Goal: Information Seeking & Learning: Learn about a topic

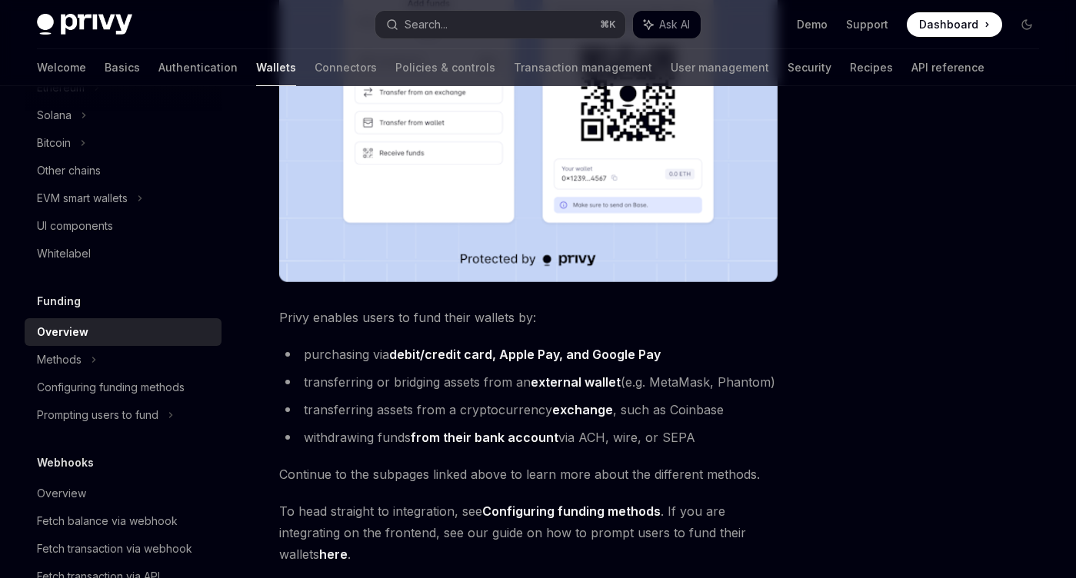
scroll to position [402, 0]
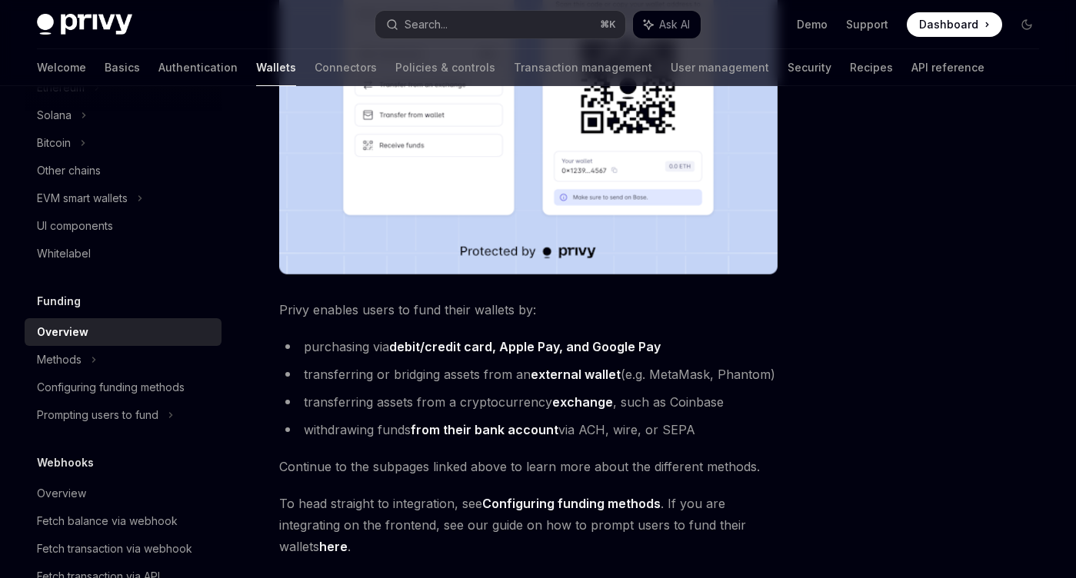
click at [571, 374] on strong "external wallet" at bounding box center [576, 374] width 90 height 15
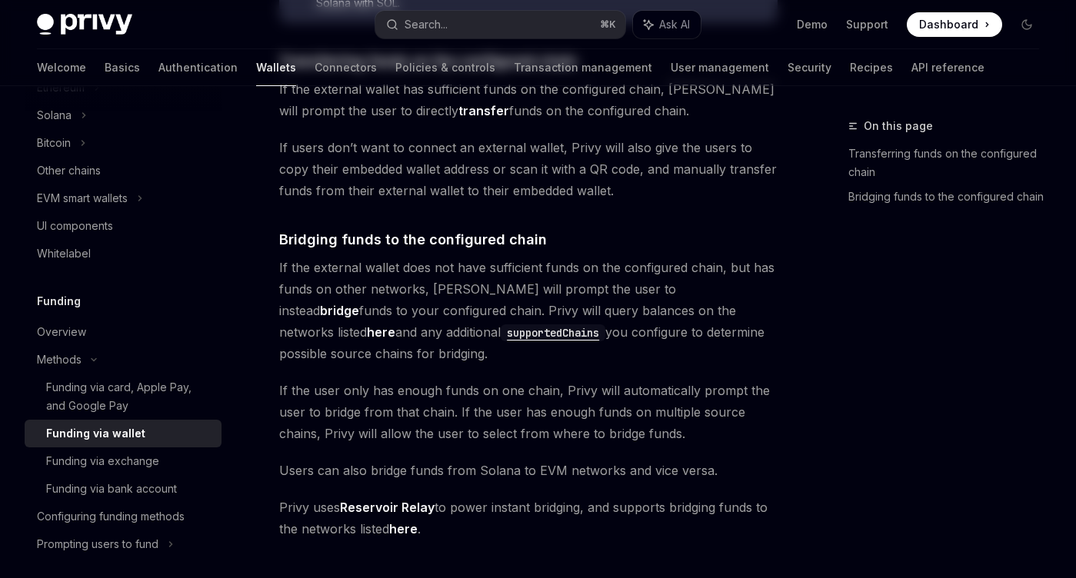
type textarea "*"
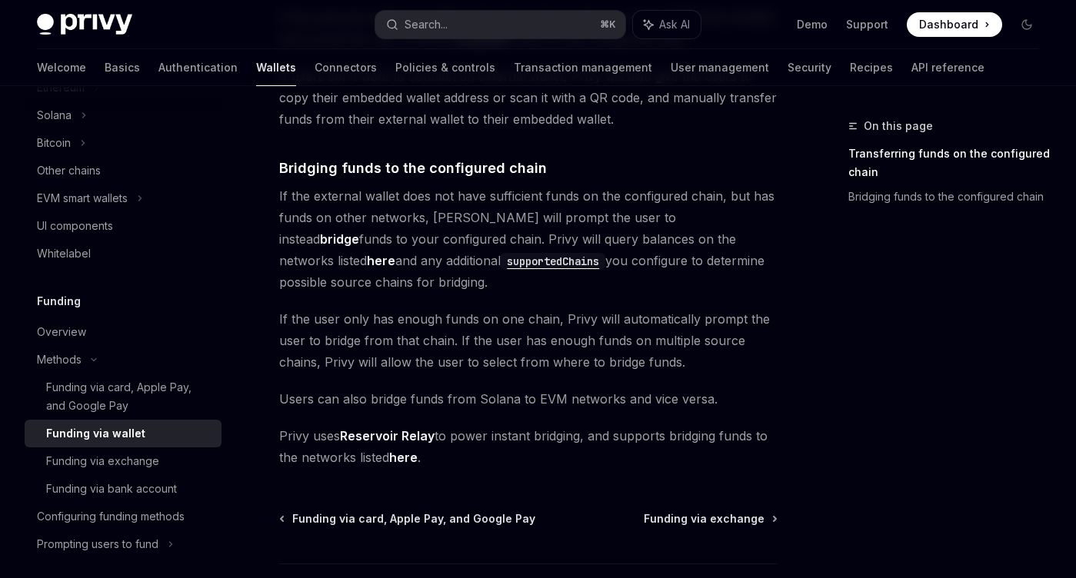
scroll to position [474, 0]
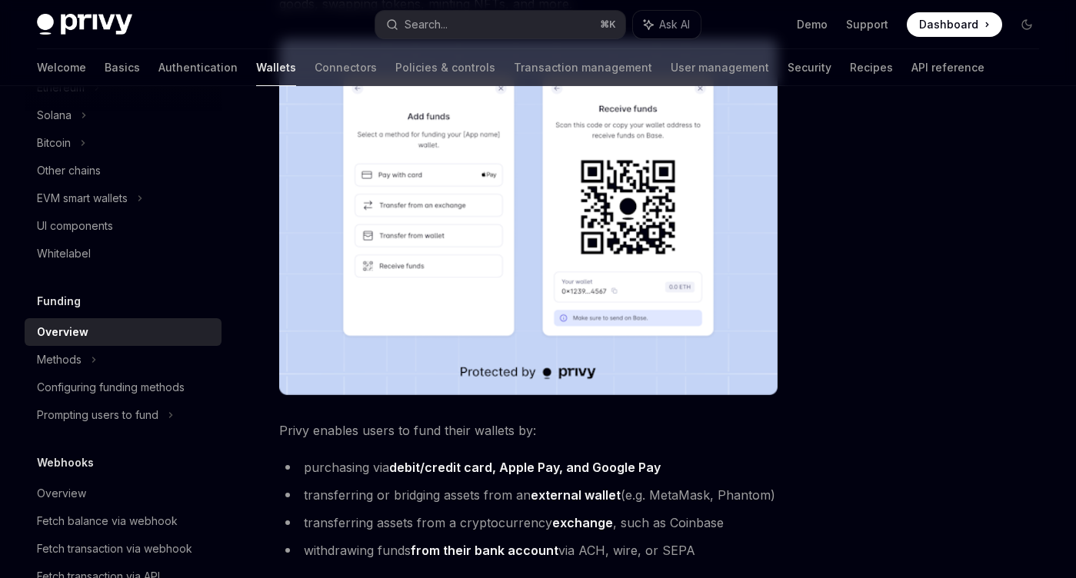
scroll to position [609, 0]
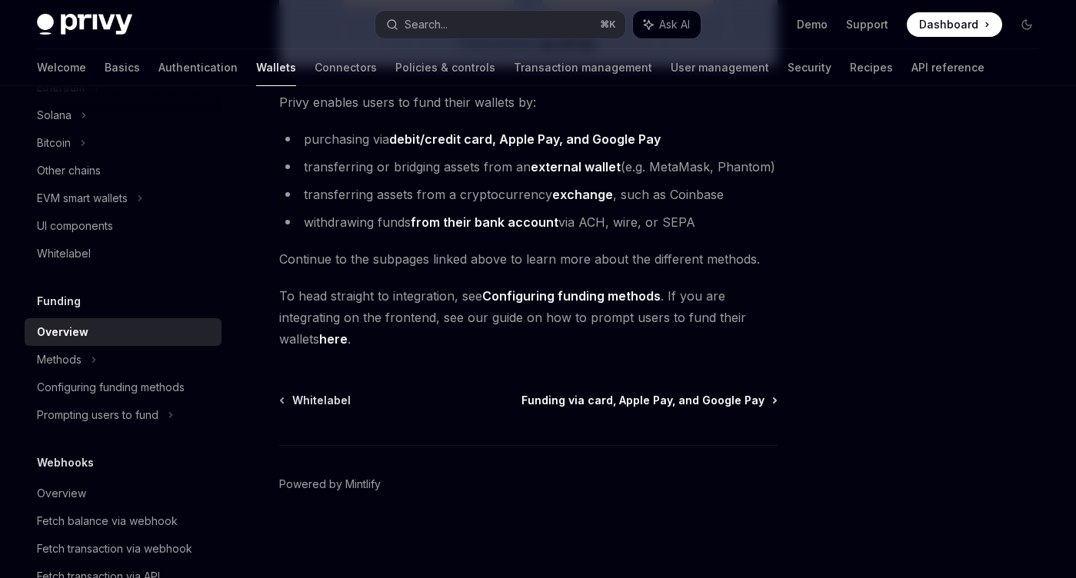
click at [577, 397] on span "Funding via card, Apple Pay, and Google Pay" at bounding box center [643, 400] width 243 height 15
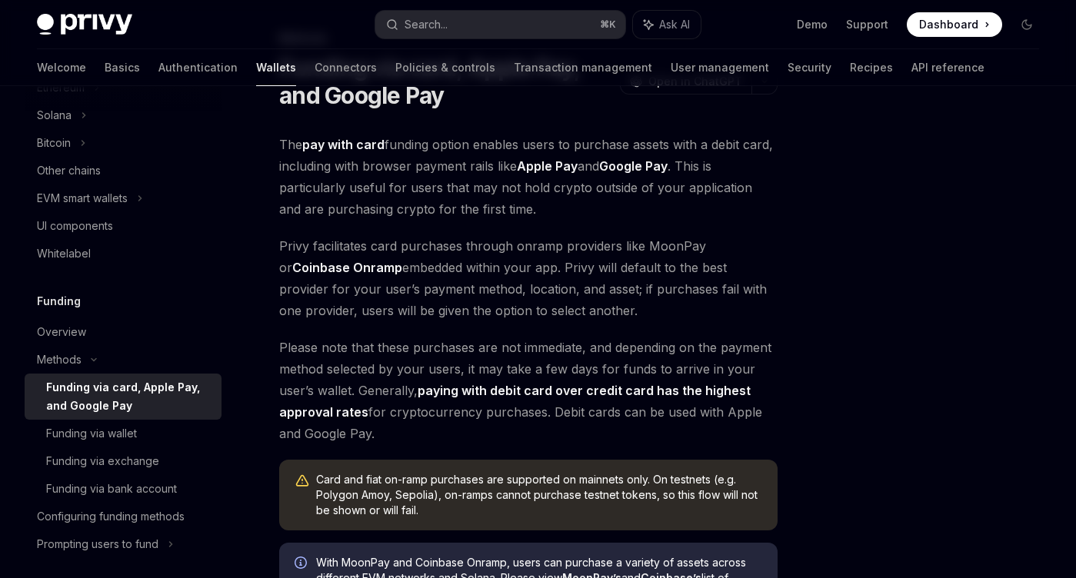
scroll to position [81, 0]
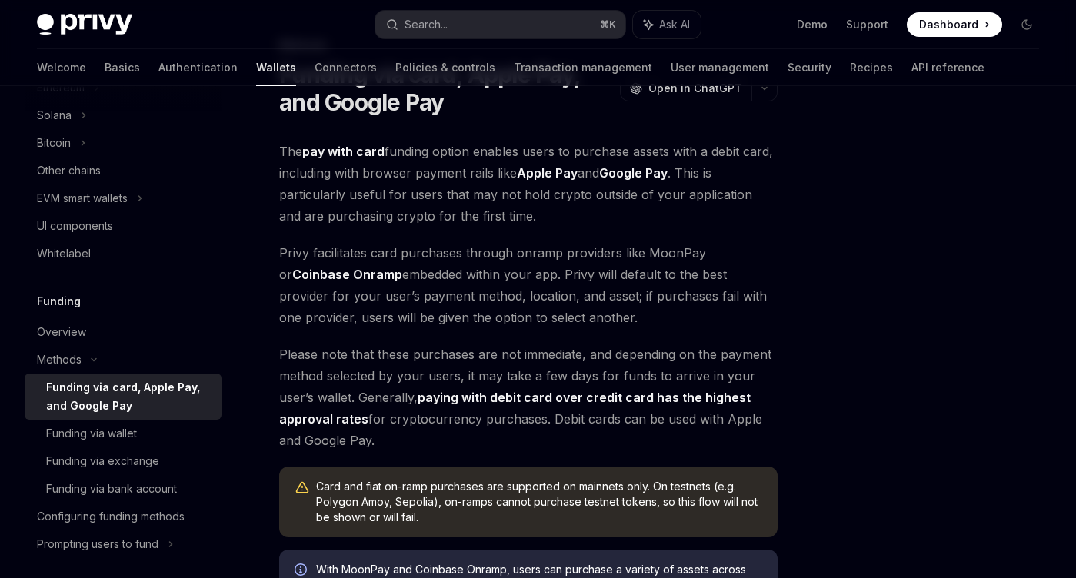
type textarea "*"
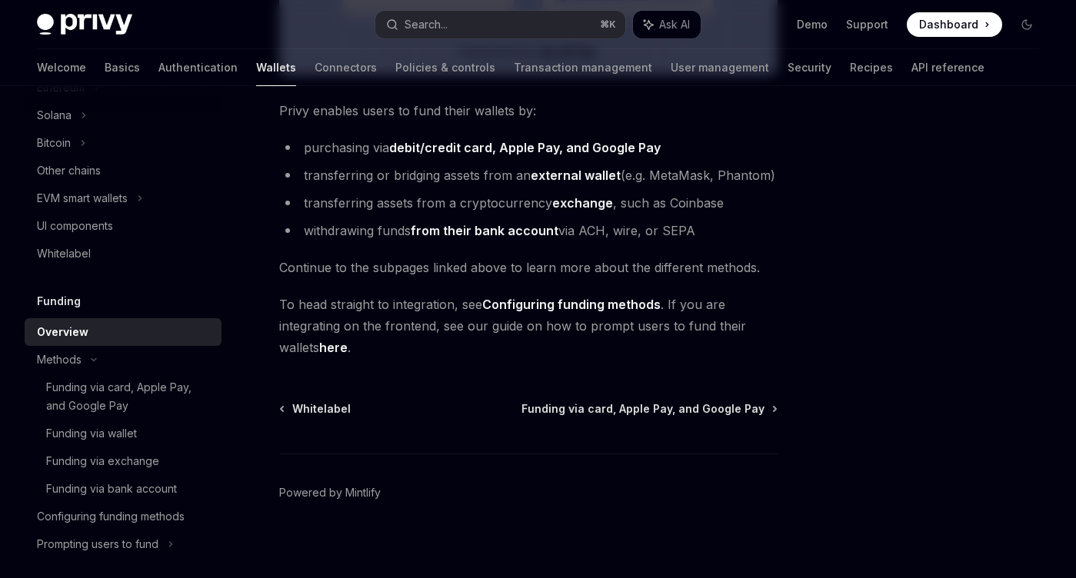
scroll to position [609, 0]
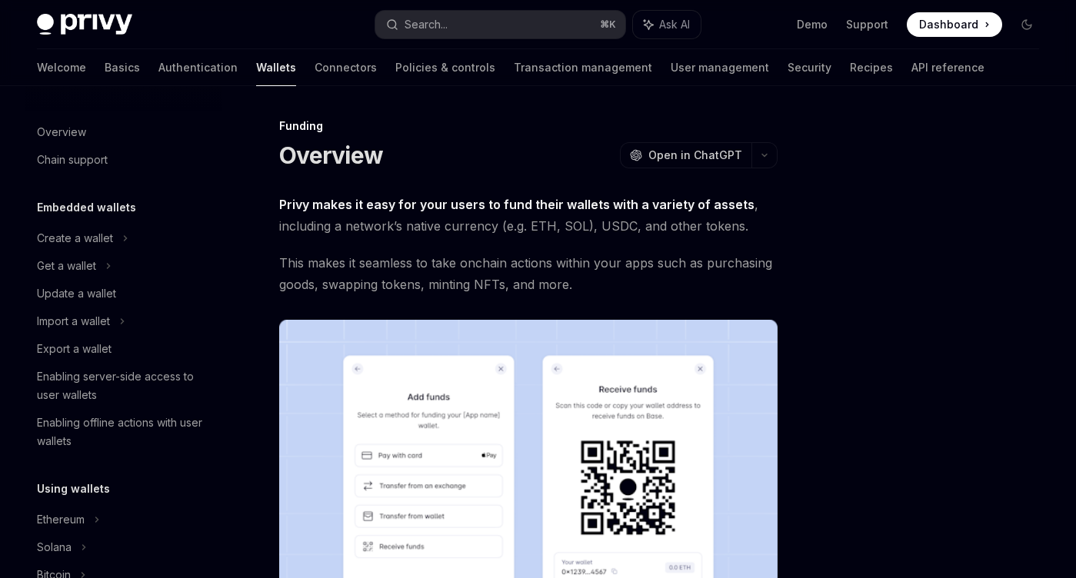
scroll to position [432, 0]
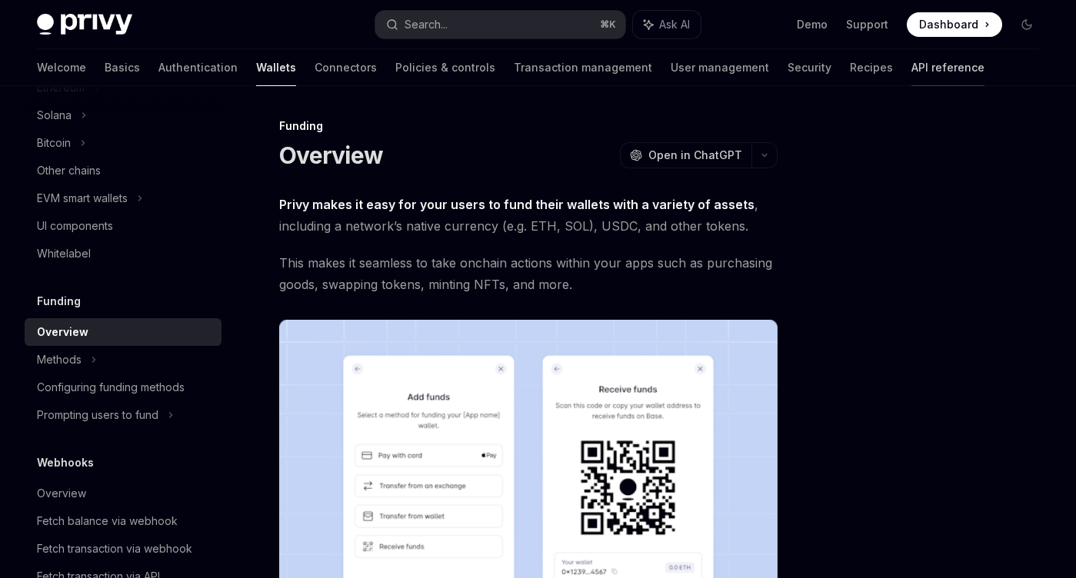
click at [912, 72] on link "API reference" at bounding box center [948, 67] width 73 height 37
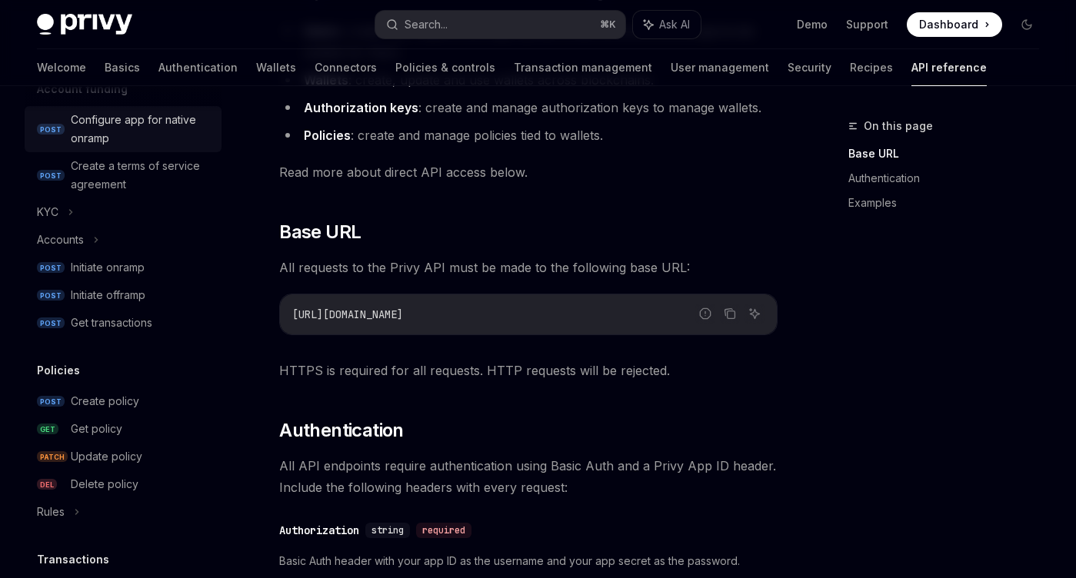
scroll to position [582, 0]
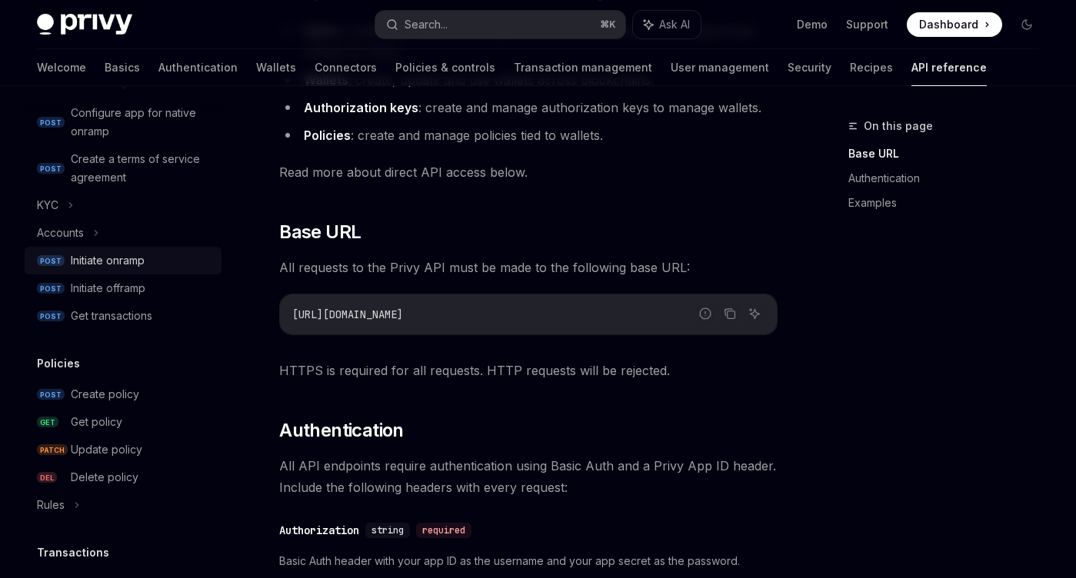
click at [135, 266] on div "Initiate onramp" at bounding box center [108, 261] width 74 height 18
type textarea "*"
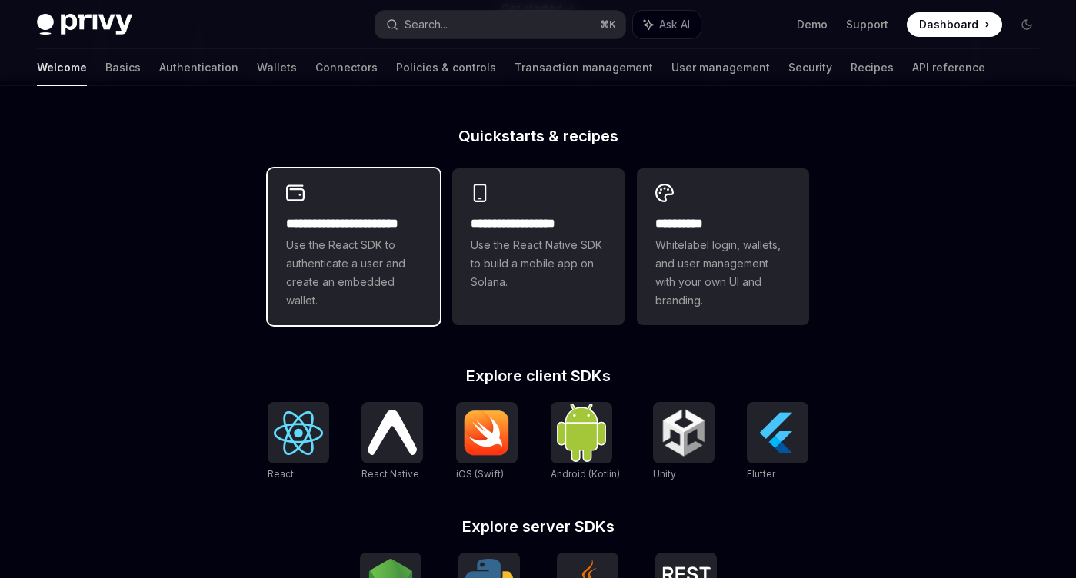
scroll to position [645, 0]
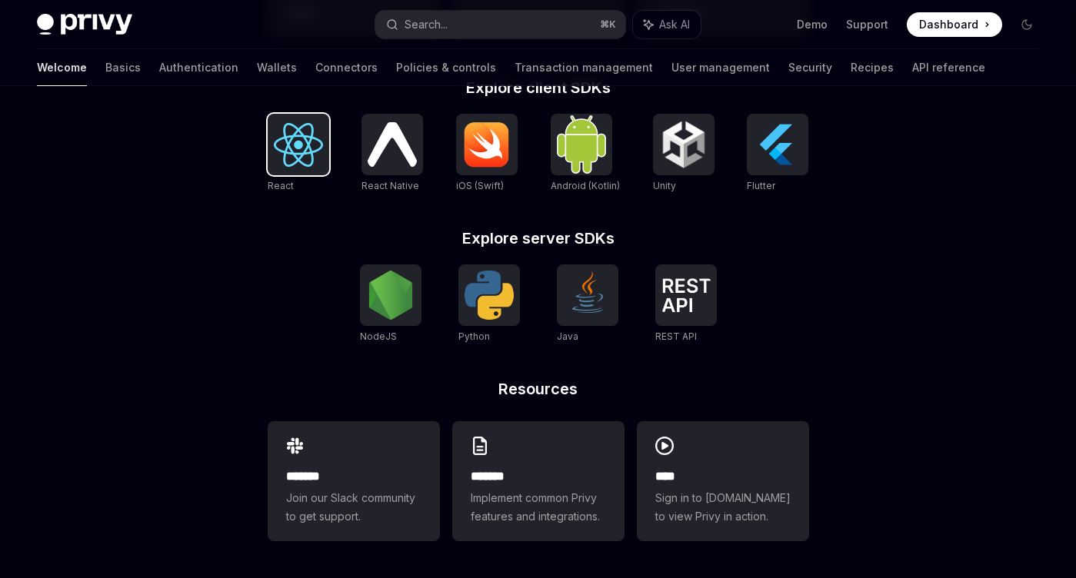
click at [290, 150] on img at bounding box center [298, 145] width 49 height 44
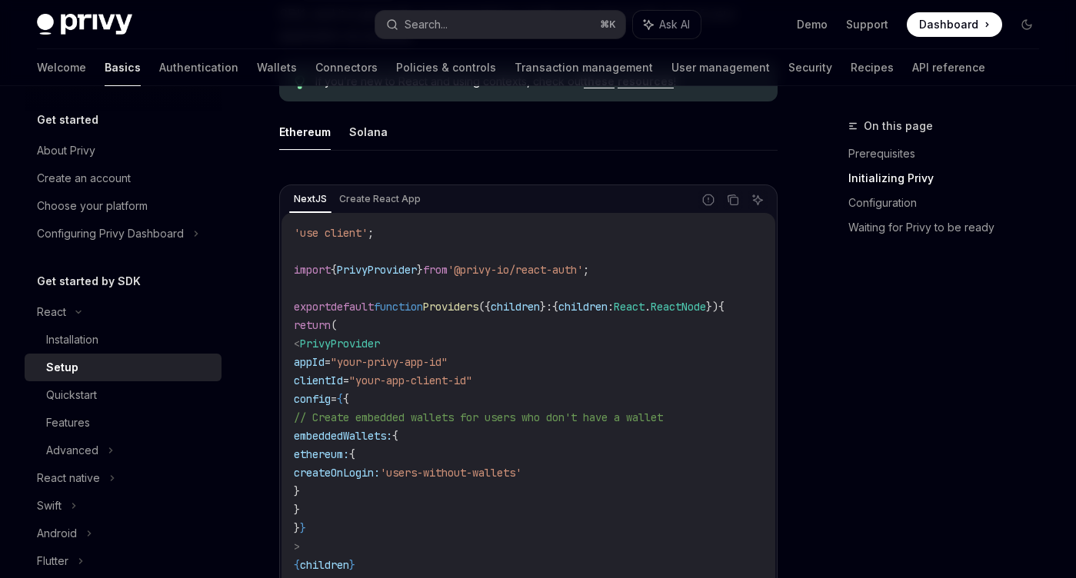
scroll to position [461, 0]
click at [134, 425] on div "Features" at bounding box center [129, 423] width 166 height 18
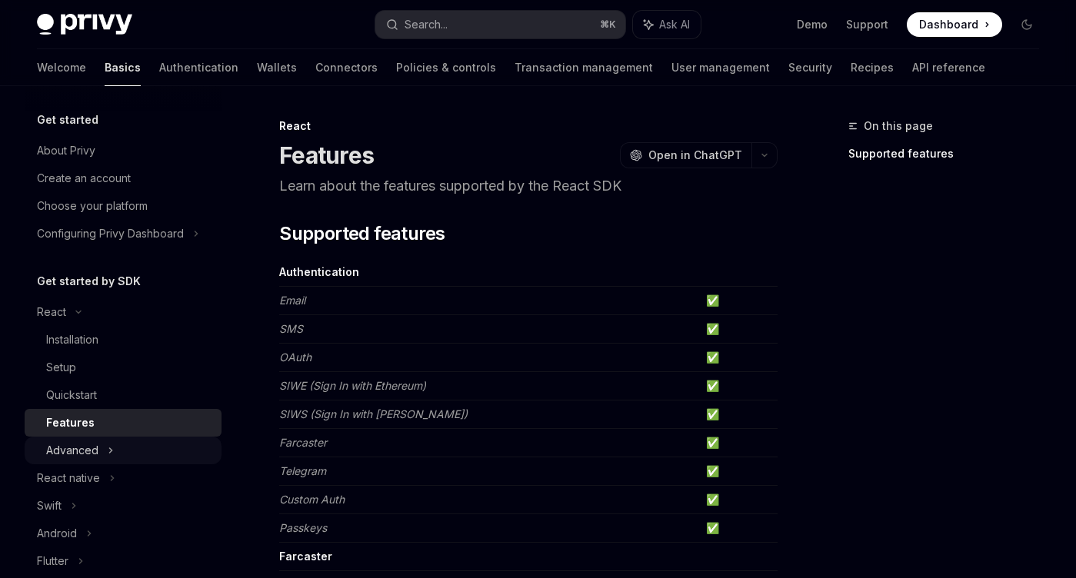
click at [125, 445] on div "Advanced" at bounding box center [123, 451] width 197 height 28
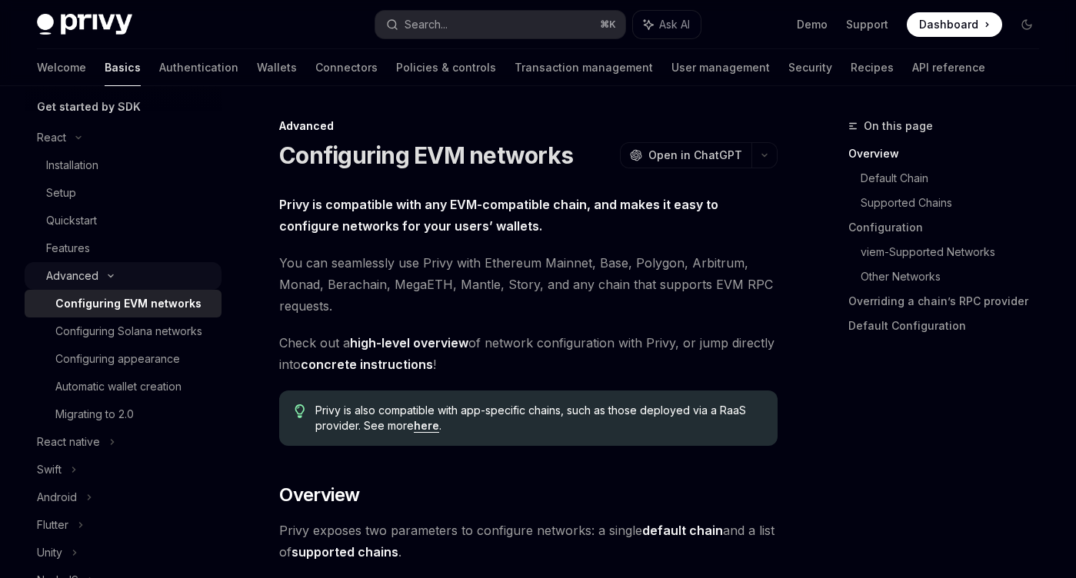
scroll to position [202, 0]
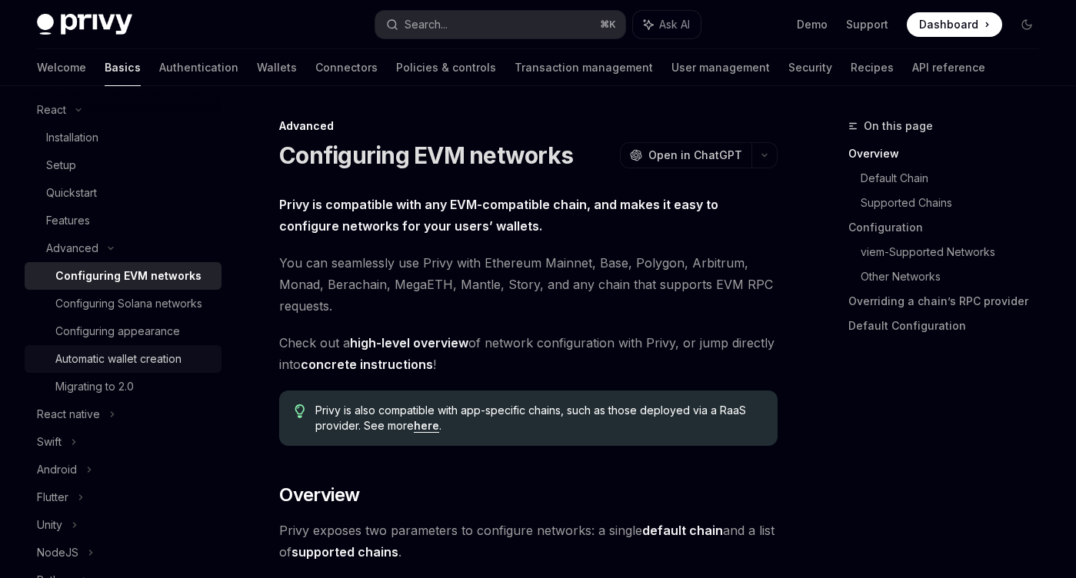
click at [128, 355] on div "Automatic wallet creation" at bounding box center [118, 359] width 126 height 18
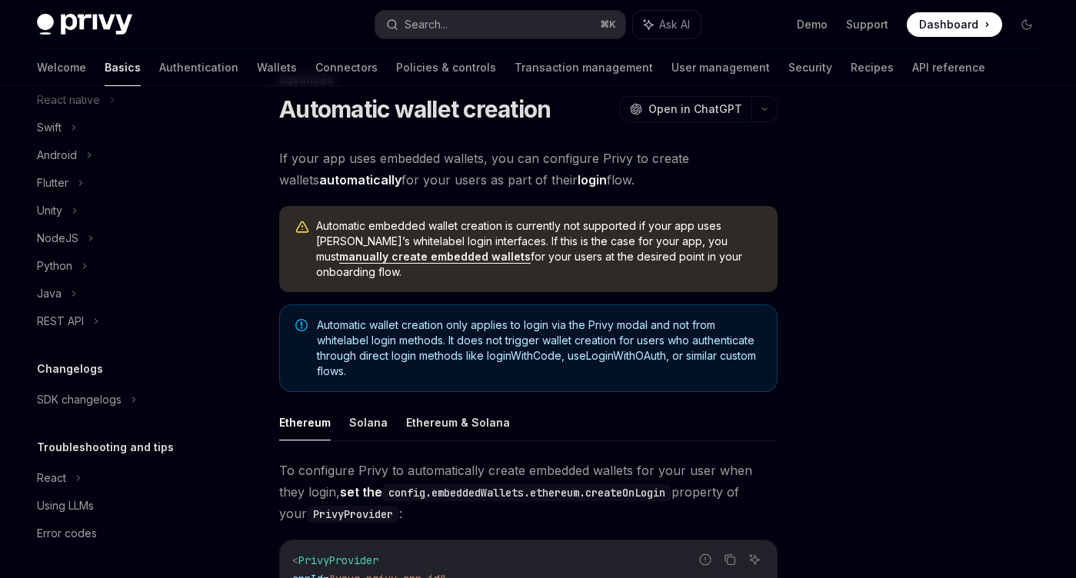
scroll to position [48, 0]
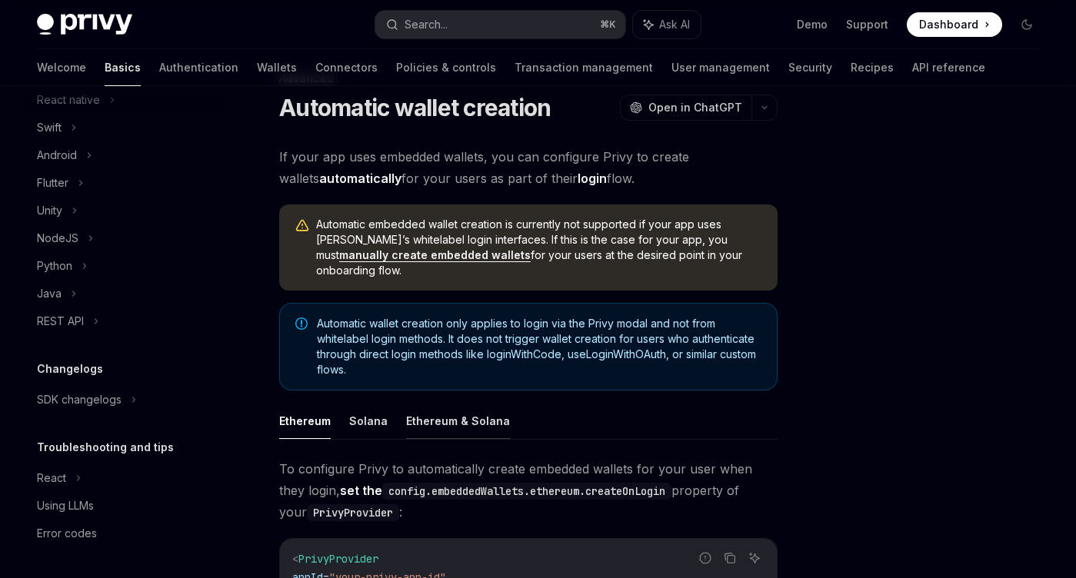
click at [465, 415] on button "Ethereum & Solana" at bounding box center [458, 421] width 104 height 36
type textarea "*"
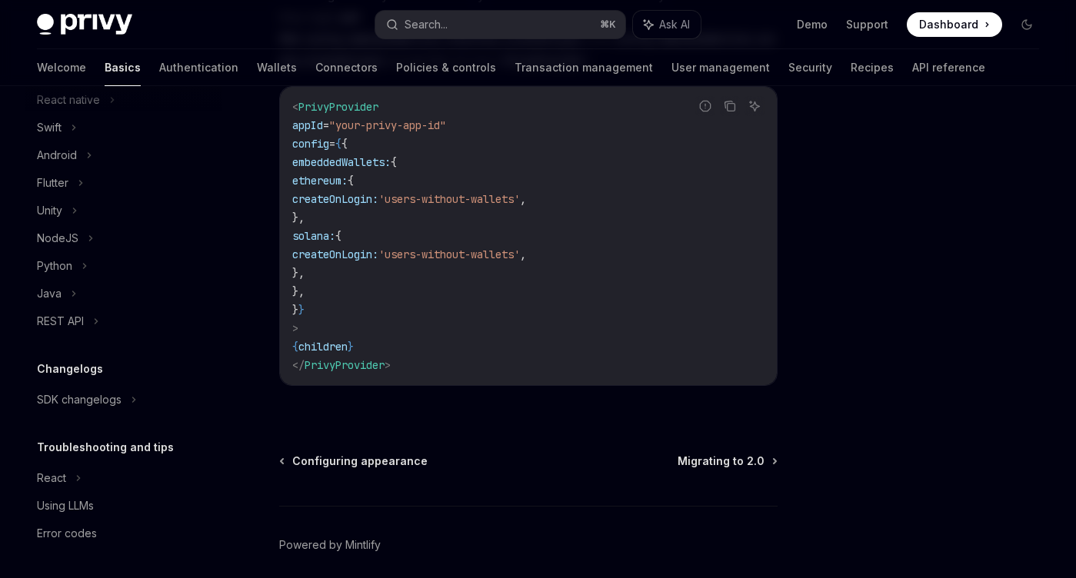
scroll to position [567, 0]
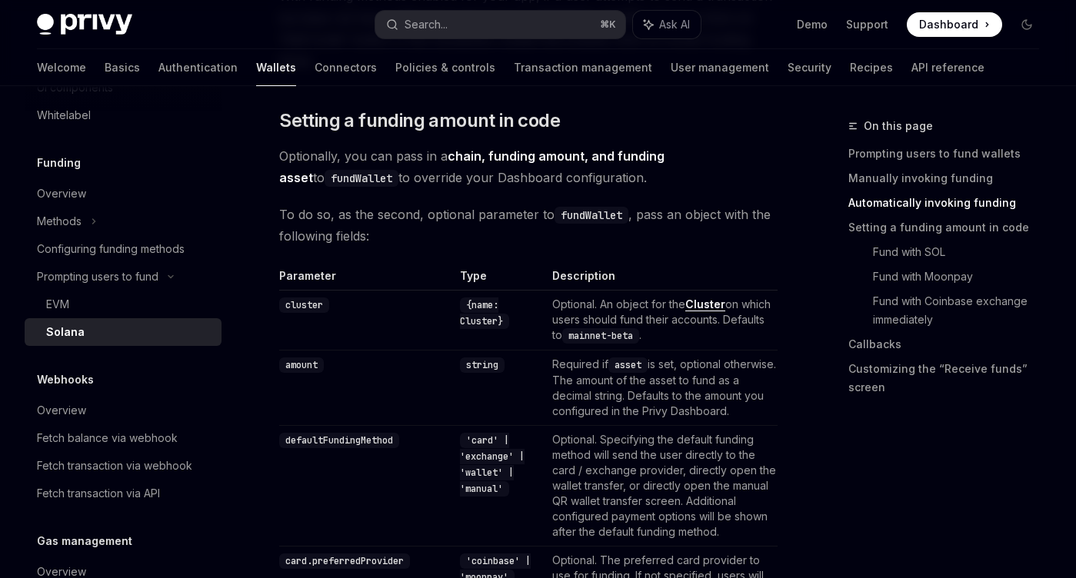
scroll to position [1172, 0]
click at [712, 297] on link "Cluster" at bounding box center [705, 304] width 40 height 14
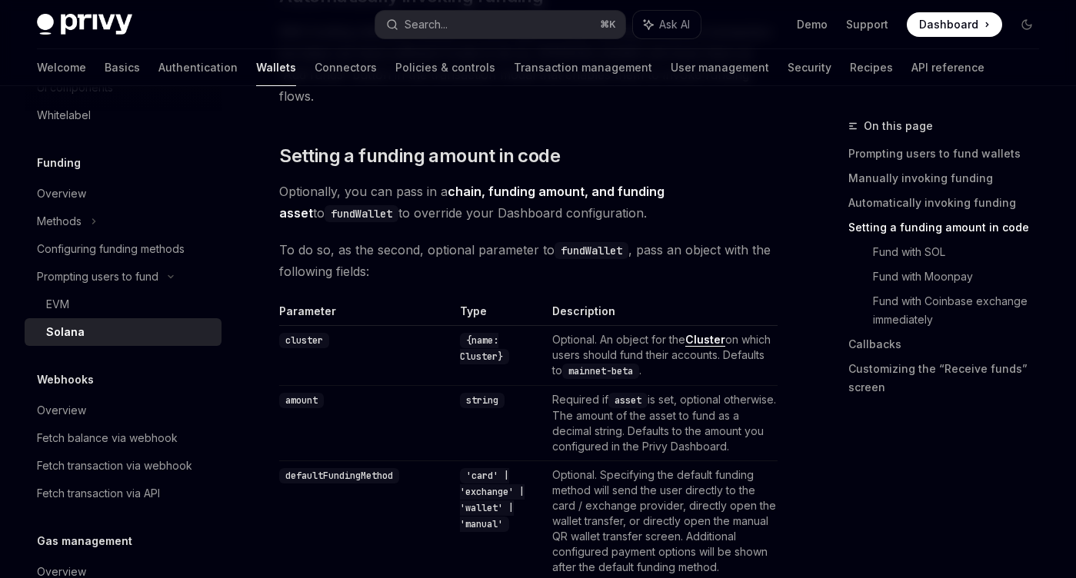
scroll to position [1119, 0]
